Goal: Information Seeking & Learning: Learn about a topic

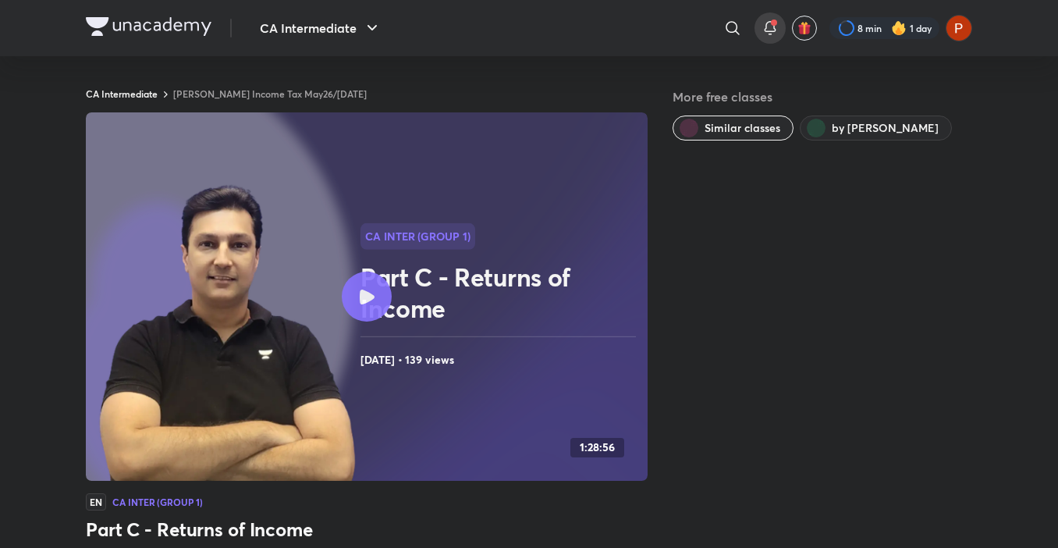
click at [773, 23] on span at bounding box center [774, 23] width 6 height 6
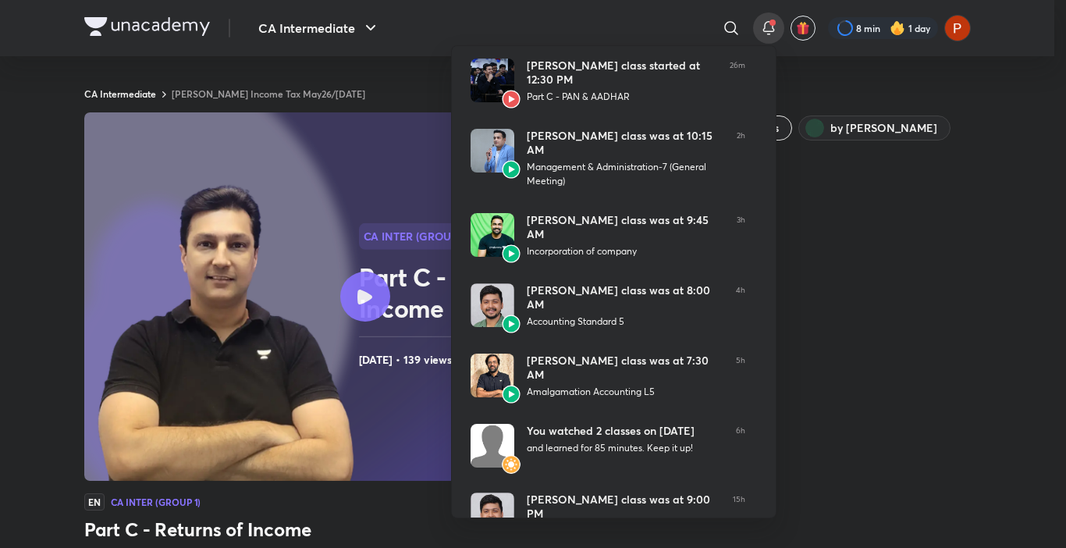
click at [356, 22] on div at bounding box center [533, 274] width 1066 height 548
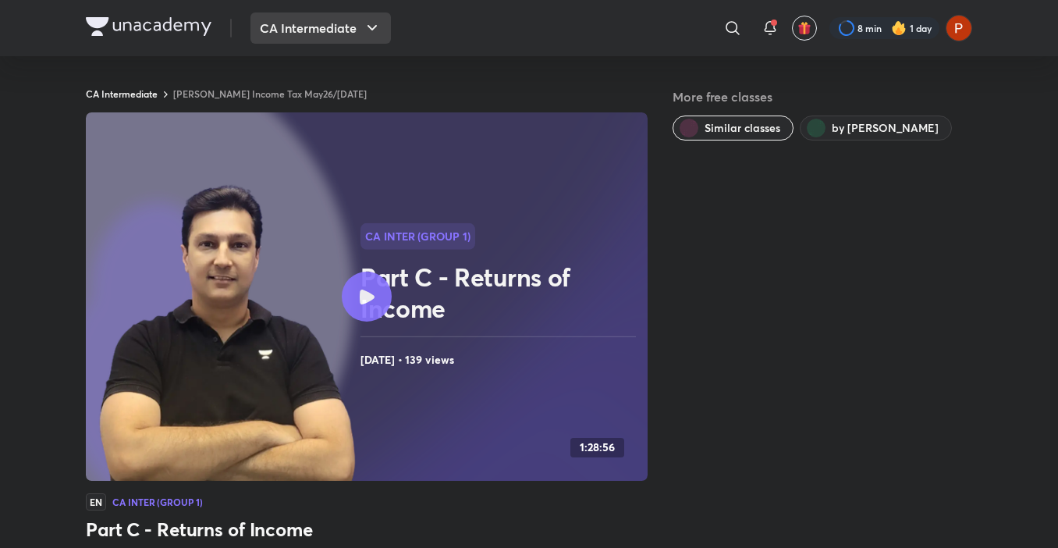
click at [268, 37] on button "CA Intermediate" at bounding box center [320, 27] width 140 height 31
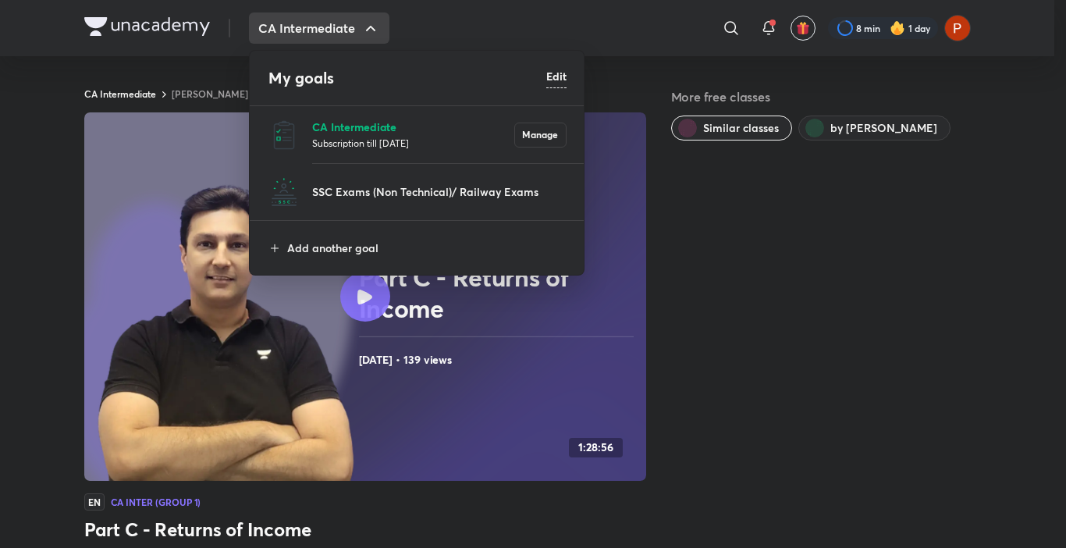
click at [332, 127] on p "CA Intermediate" at bounding box center [413, 127] width 202 height 16
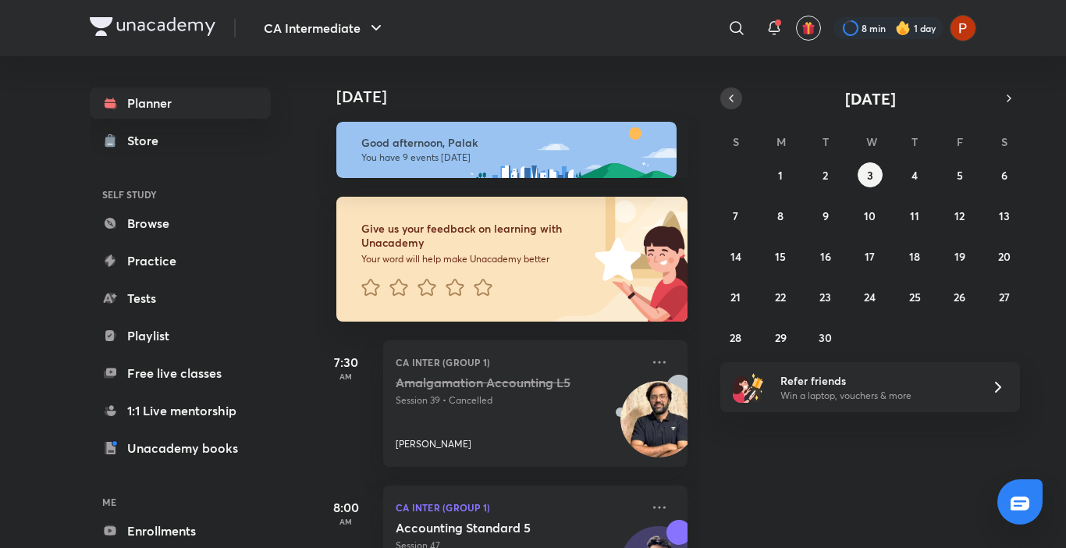
click at [722, 97] on button "button" at bounding box center [731, 98] width 22 height 22
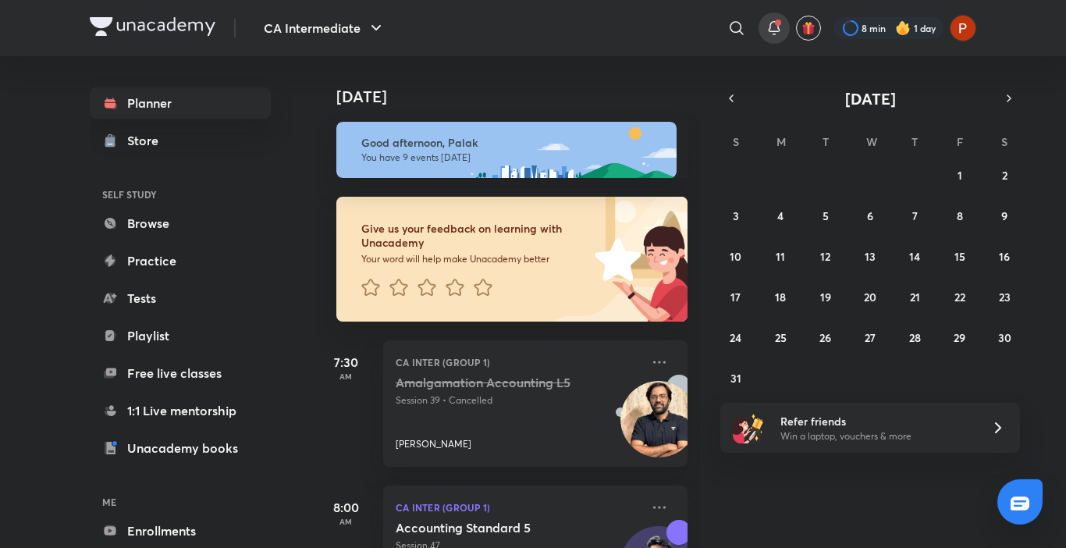
click at [775, 17] on div at bounding box center [773, 27] width 31 height 31
click at [739, 378] on abbr "31" at bounding box center [735, 378] width 11 height 15
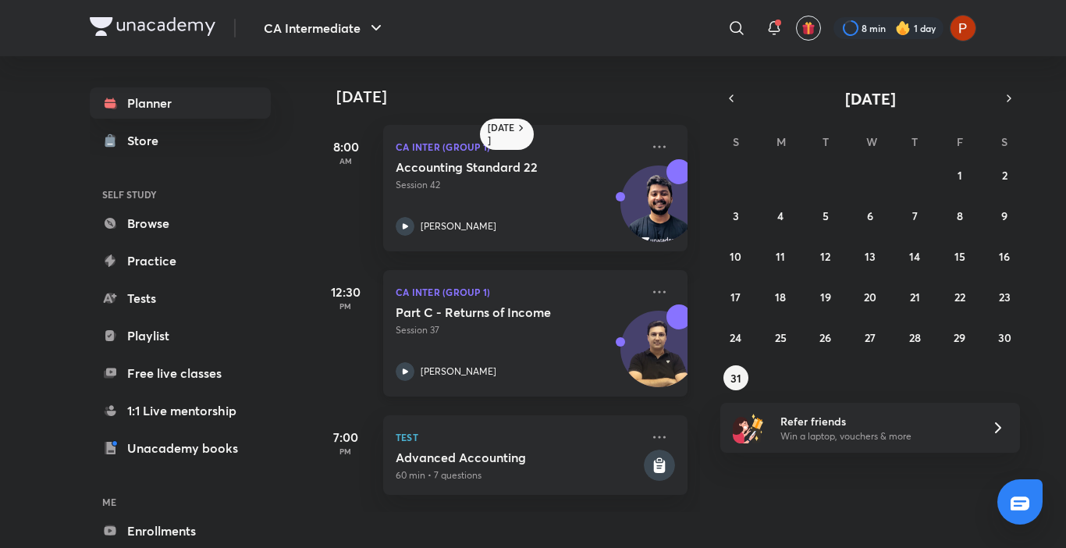
click at [532, 306] on h5 "Part C - Returns of Income" at bounding box center [493, 312] width 194 height 16
